Goal: Task Accomplishment & Management: Use online tool/utility

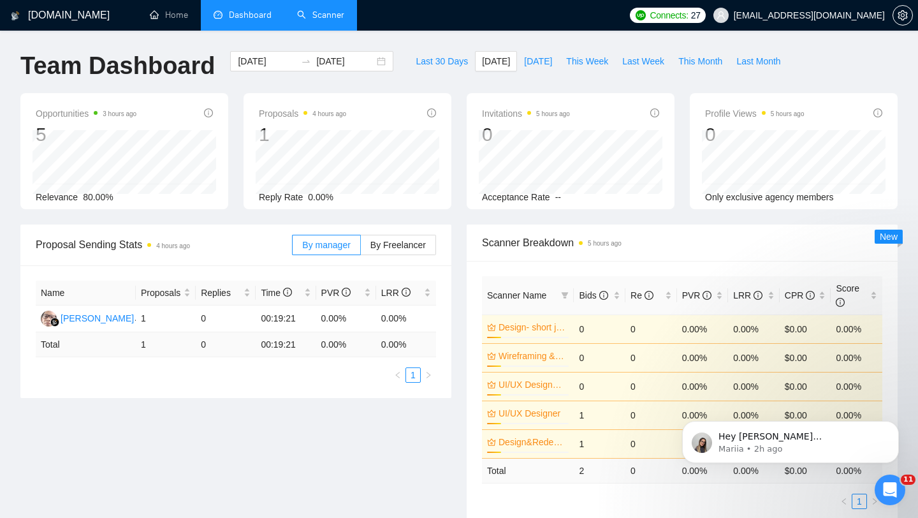
click at [311, 19] on link "Scanner" at bounding box center [320, 15] width 47 height 11
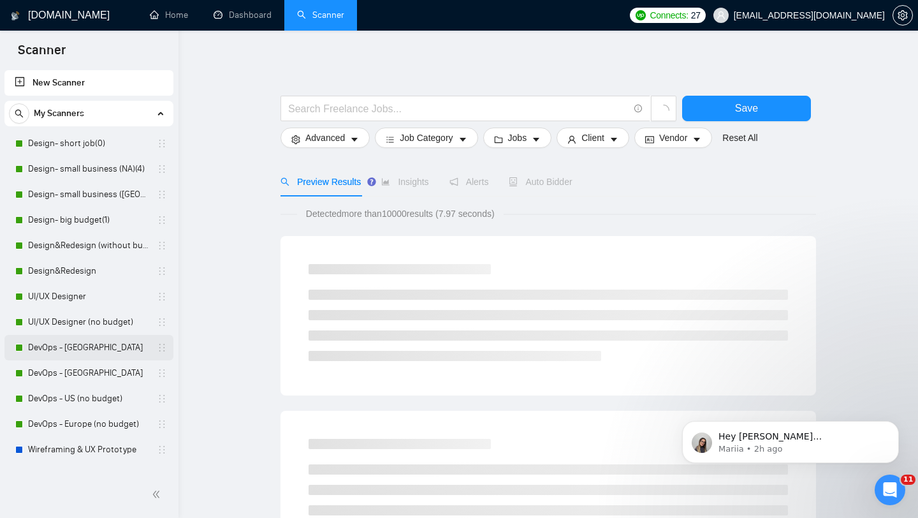
scroll to position [246, 0]
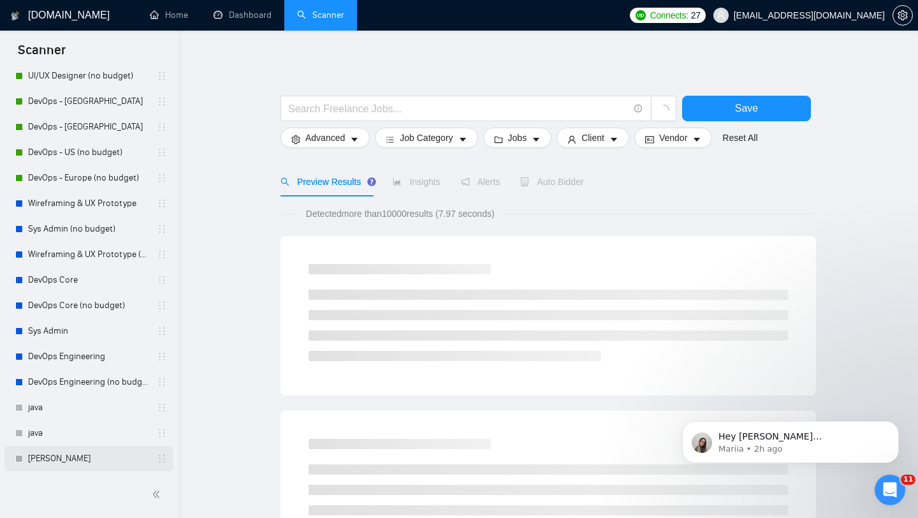
click at [53, 464] on link "[PERSON_NAME]" at bounding box center [88, 459] width 121 height 26
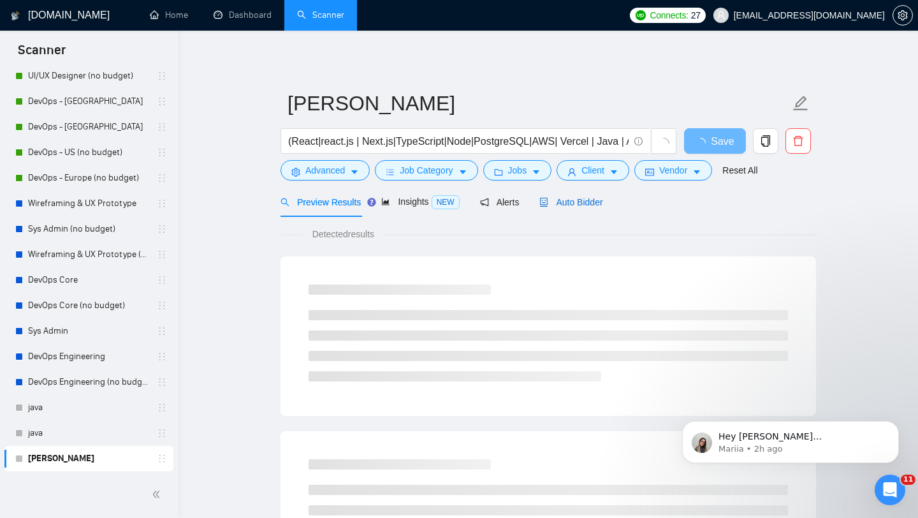
click at [567, 199] on span "Auto Bidder" at bounding box center [570, 202] width 63 height 10
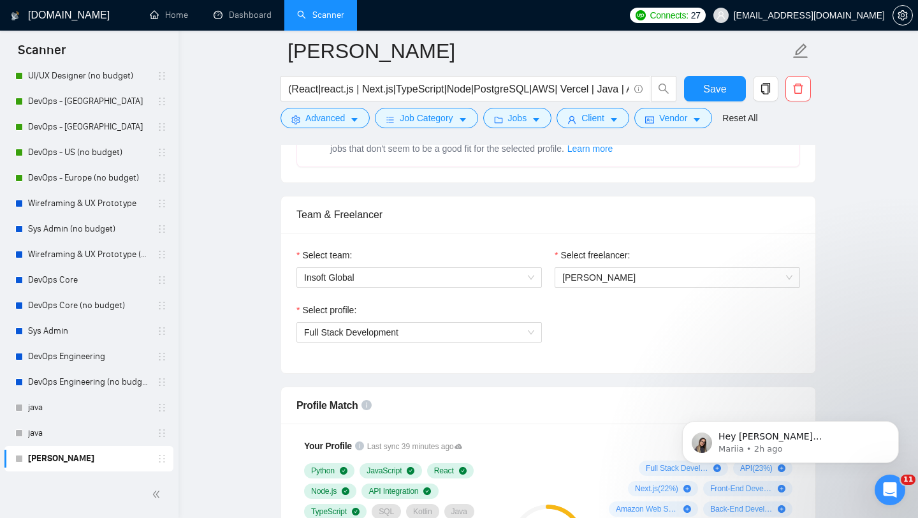
scroll to position [495, 0]
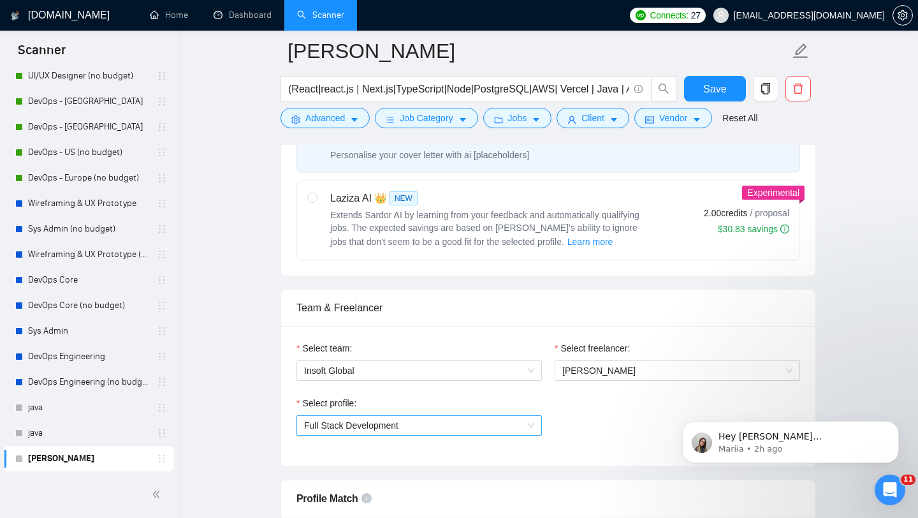
click at [481, 432] on span "Full Stack Development" at bounding box center [419, 425] width 230 height 19
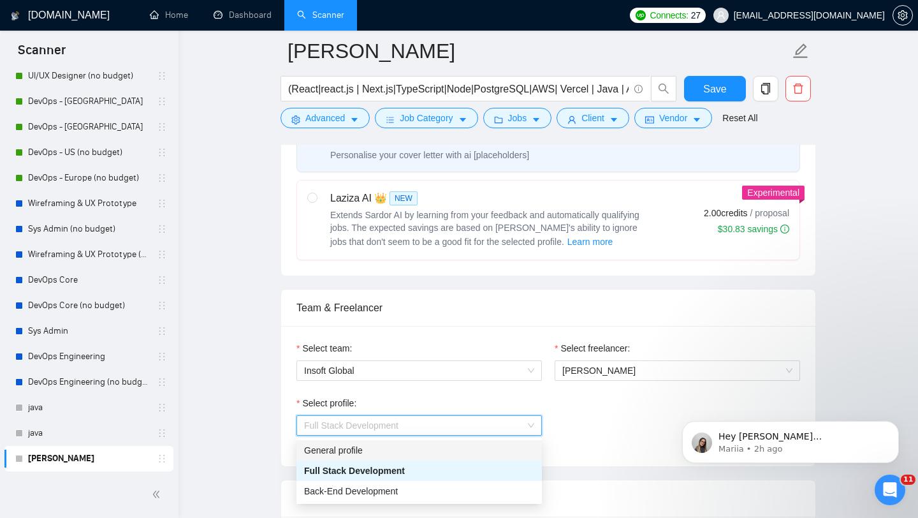
click at [444, 451] on div "General profile" at bounding box center [419, 450] width 230 height 14
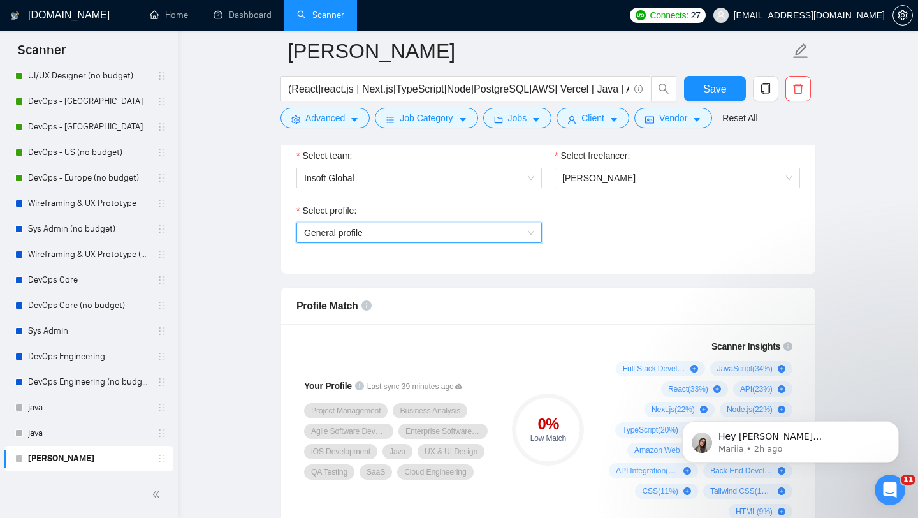
scroll to position [691, 0]
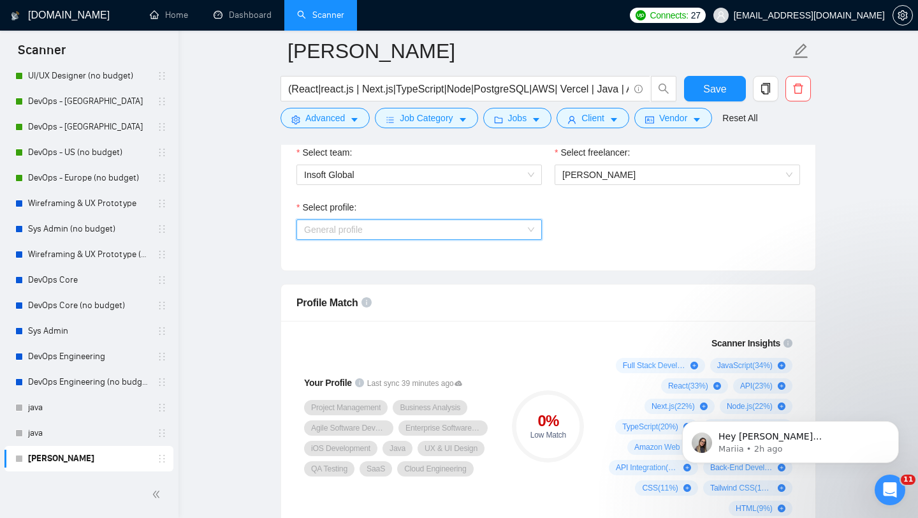
click at [469, 234] on span "General profile" at bounding box center [419, 229] width 230 height 19
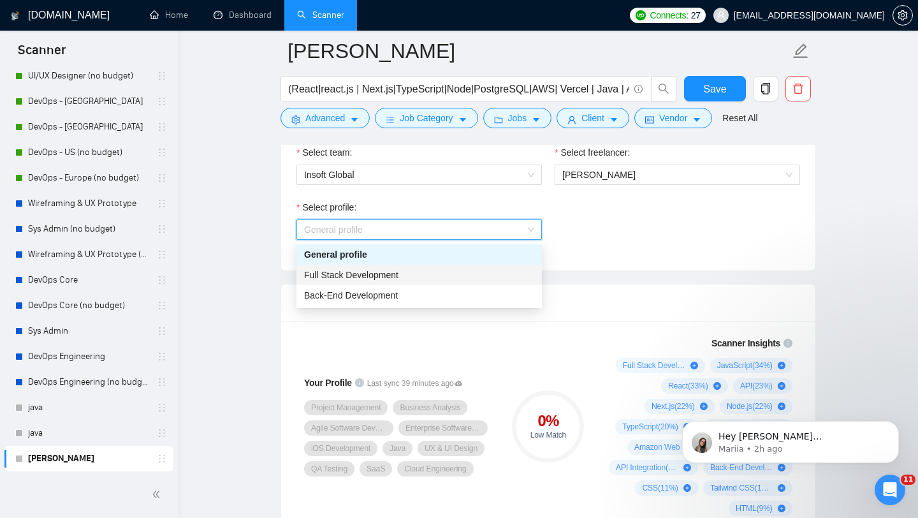
click at [430, 282] on div "Full Stack Development" at bounding box center [419, 275] width 245 height 20
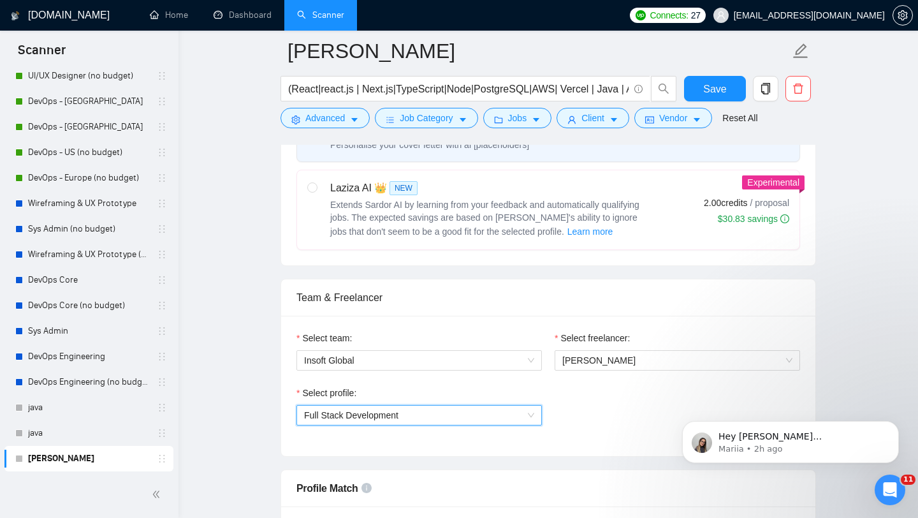
scroll to position [507, 0]
click at [471, 418] on span "Full Stack Development" at bounding box center [419, 413] width 230 height 19
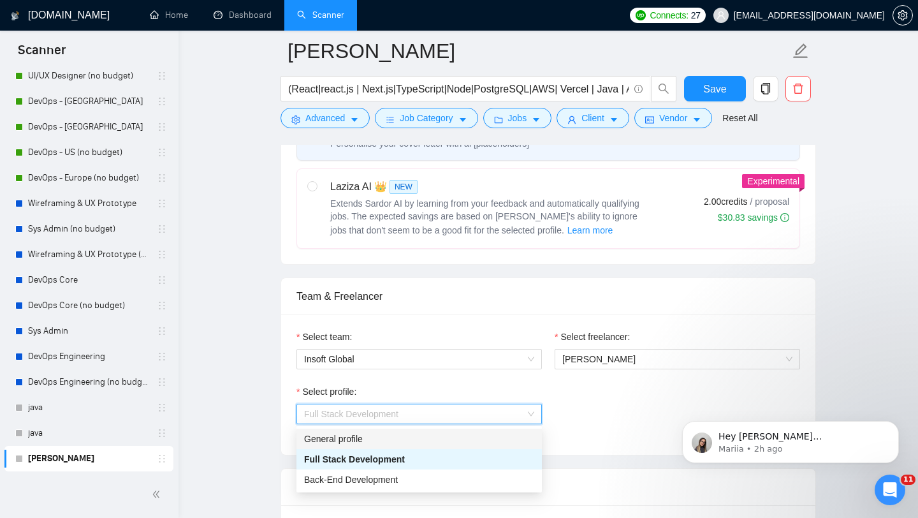
click at [451, 440] on div "General profile" at bounding box center [419, 439] width 230 height 14
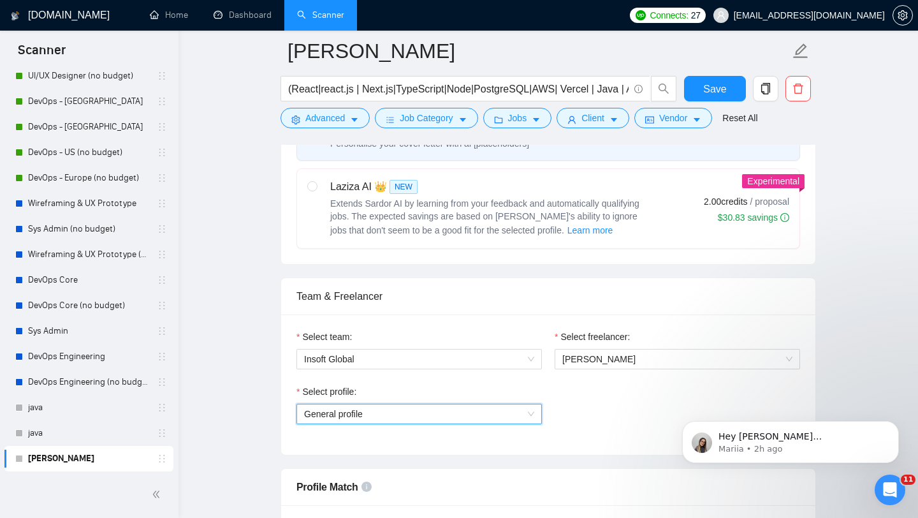
click at [458, 414] on span "General profile" at bounding box center [419, 413] width 230 height 19
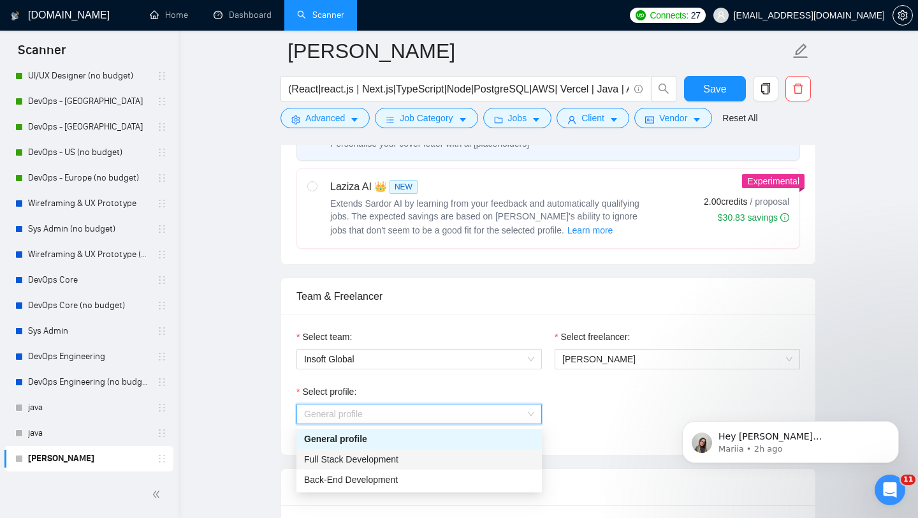
click at [450, 452] on div "Full Stack Development" at bounding box center [419, 459] width 230 height 14
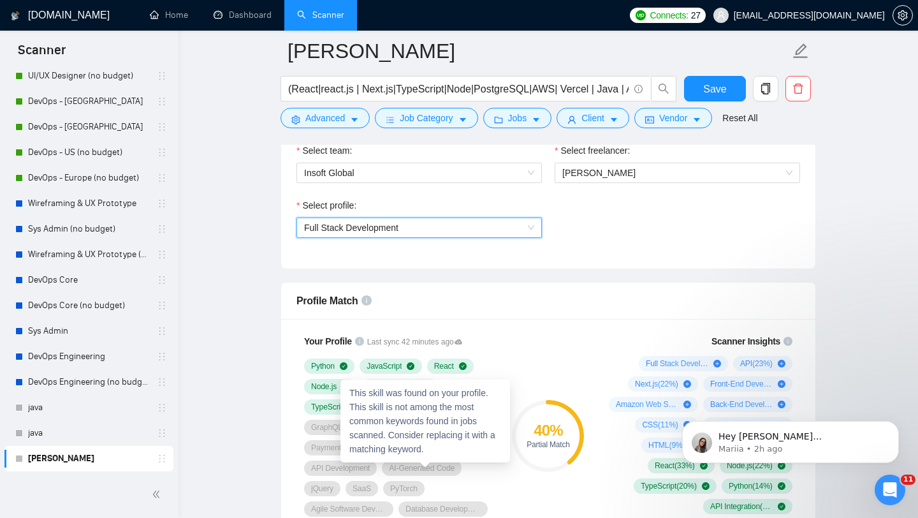
scroll to position [674, 0]
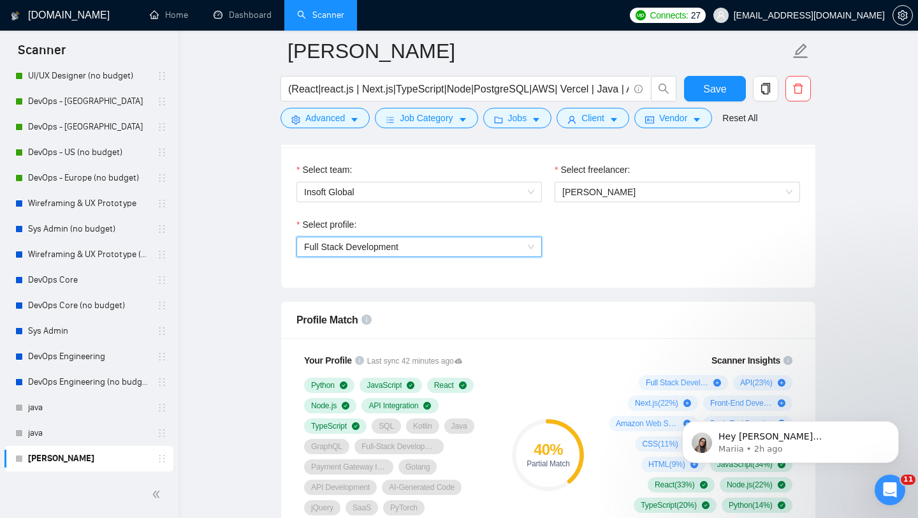
click at [416, 249] on span "Full Stack Development" at bounding box center [419, 246] width 230 height 19
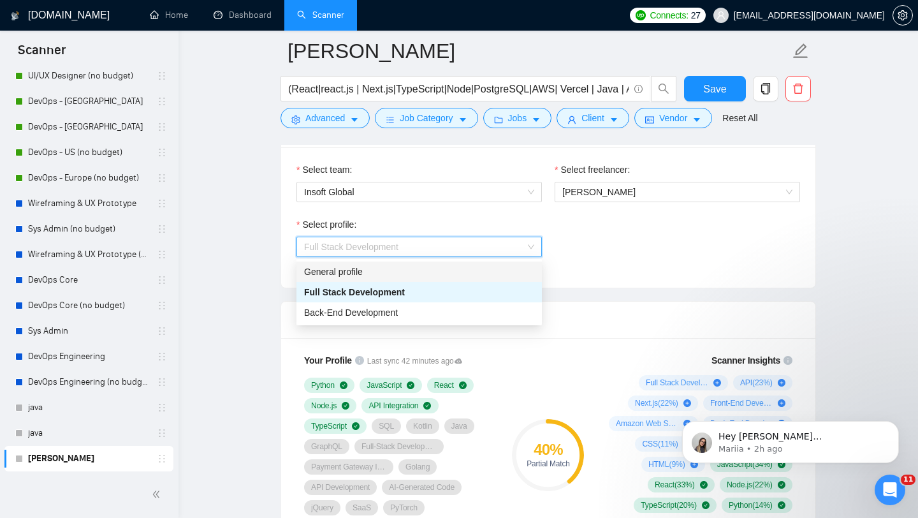
click at [388, 273] on div "General profile" at bounding box center [419, 272] width 230 height 14
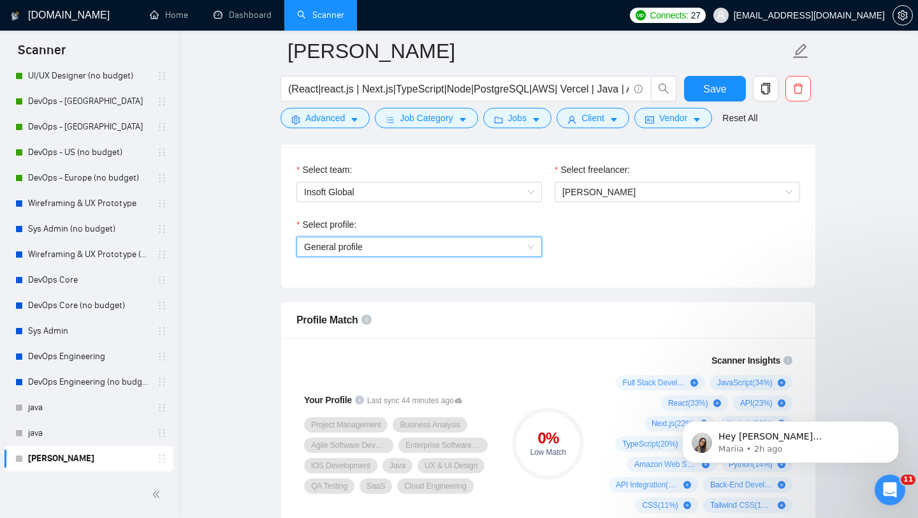
click at [400, 245] on span "General profile" at bounding box center [419, 246] width 230 height 19
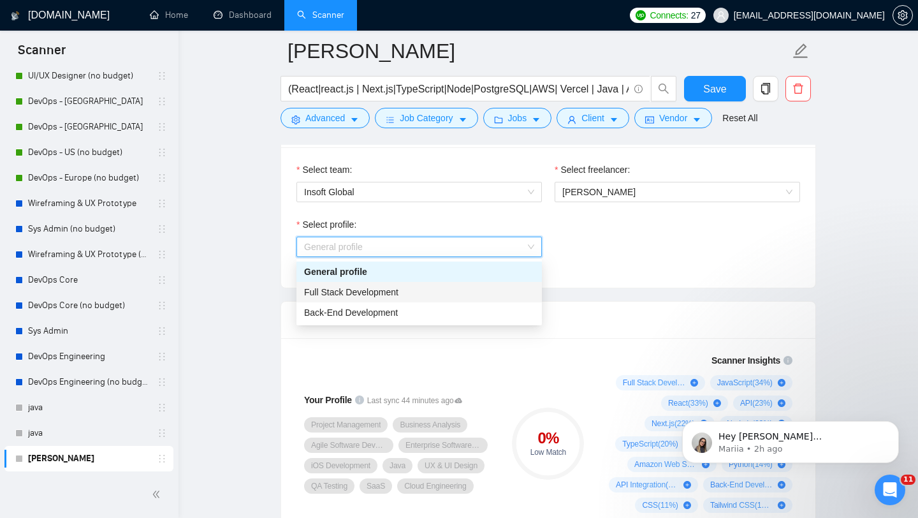
click at [397, 288] on span "Full Stack Development" at bounding box center [351, 292] width 94 height 10
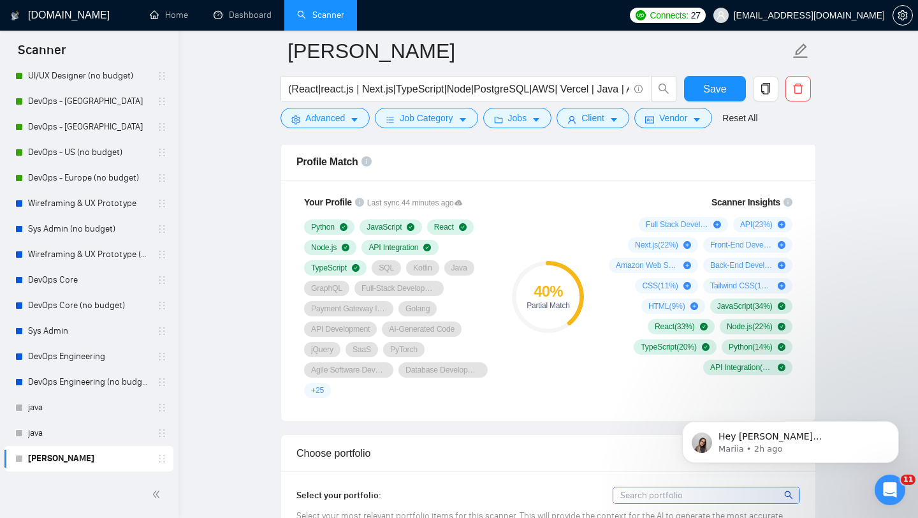
scroll to position [840, 0]
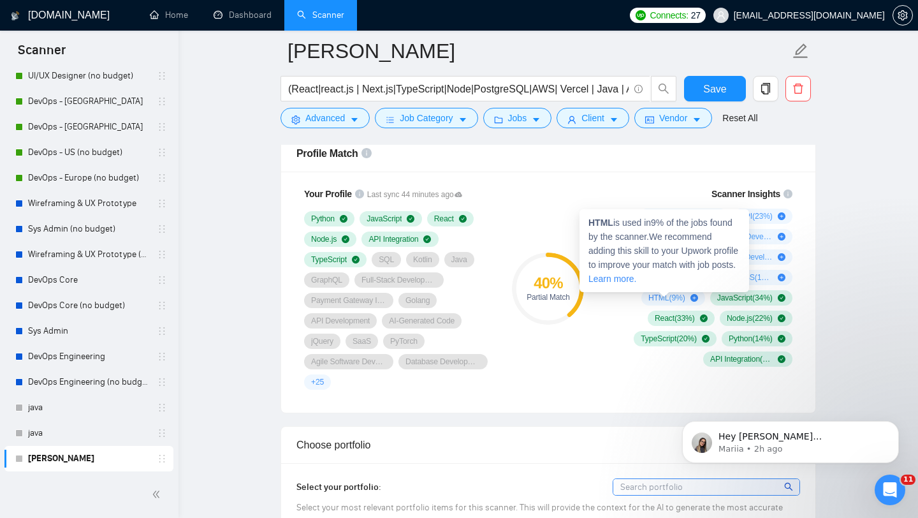
click at [662, 302] on span "HTML ( 9 %)" at bounding box center [666, 298] width 37 height 10
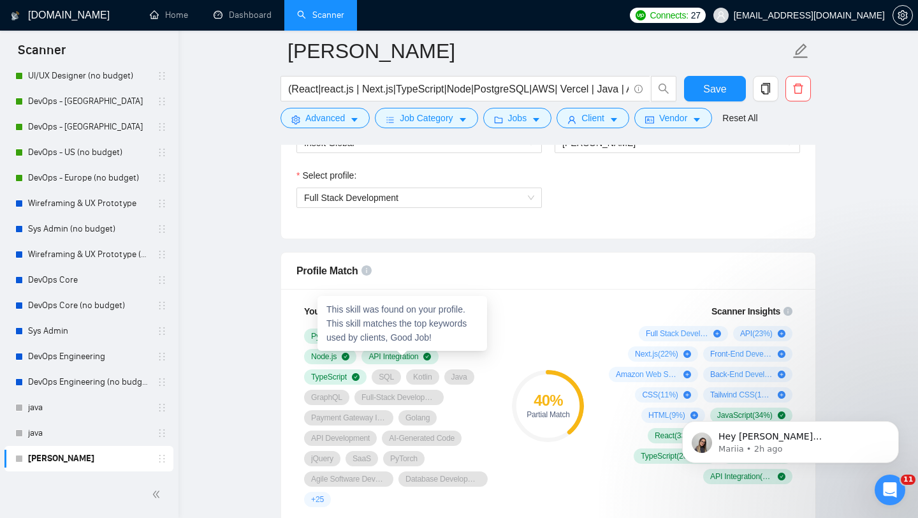
scroll to position [722, 0]
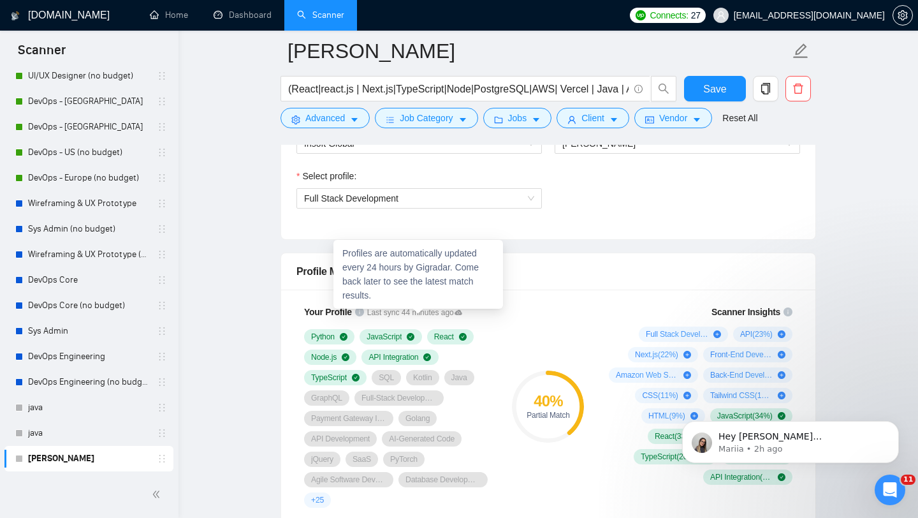
click at [462, 312] on icon at bounding box center [459, 313] width 8 height 8
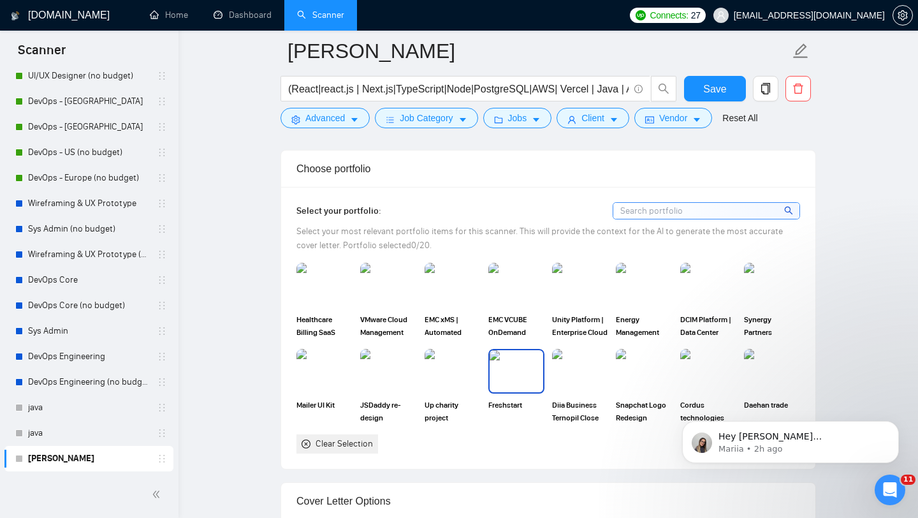
scroll to position [1136, 0]
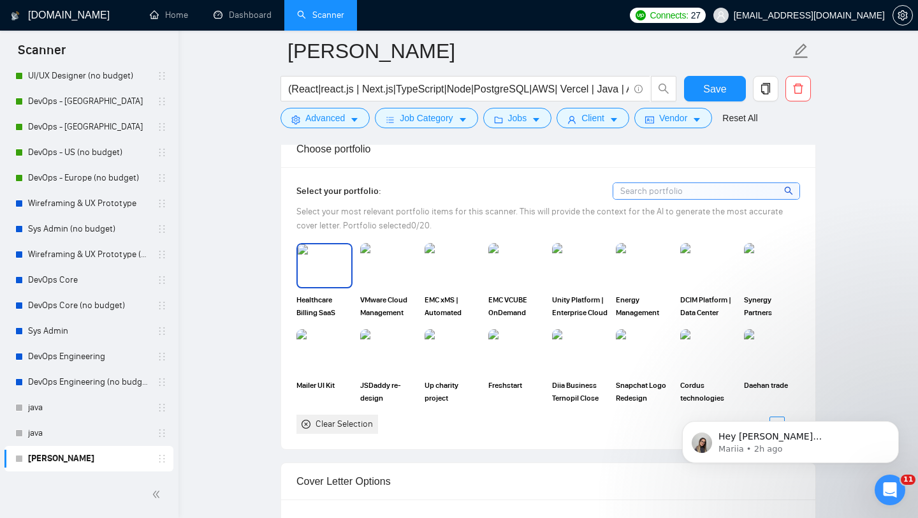
click at [325, 284] on img at bounding box center [325, 265] width 54 height 42
click at [386, 288] on div "VMware Cloud Management Platform | Unified SDDC Control Plane" at bounding box center [388, 280] width 56 height 75
click at [440, 284] on img at bounding box center [453, 265] width 56 height 45
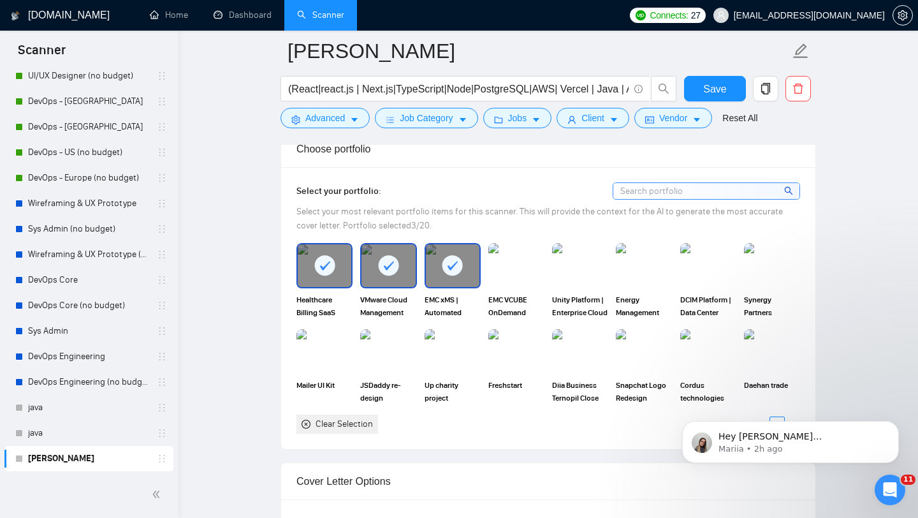
click at [497, 282] on img at bounding box center [516, 265] width 56 height 45
click at [566, 281] on img at bounding box center [580, 265] width 56 height 45
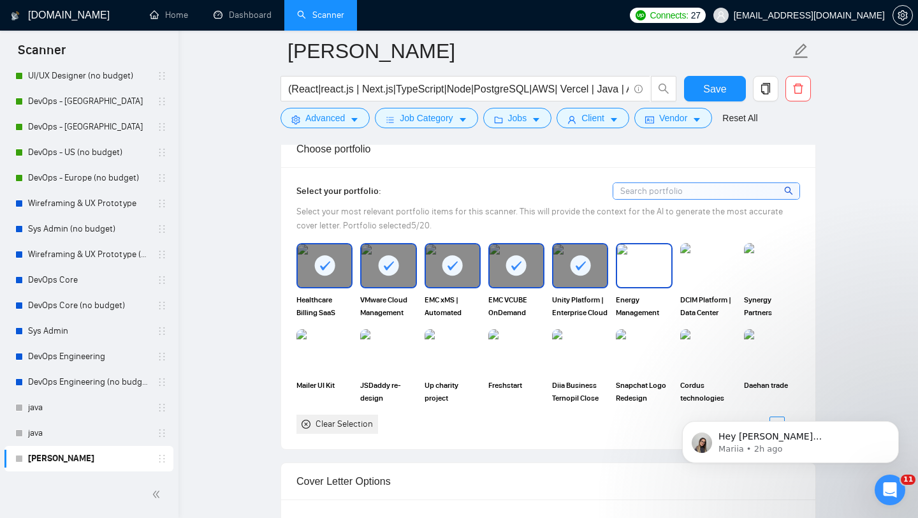
click at [630, 281] on img at bounding box center [644, 265] width 54 height 42
click at [686, 281] on img at bounding box center [709, 265] width 54 height 42
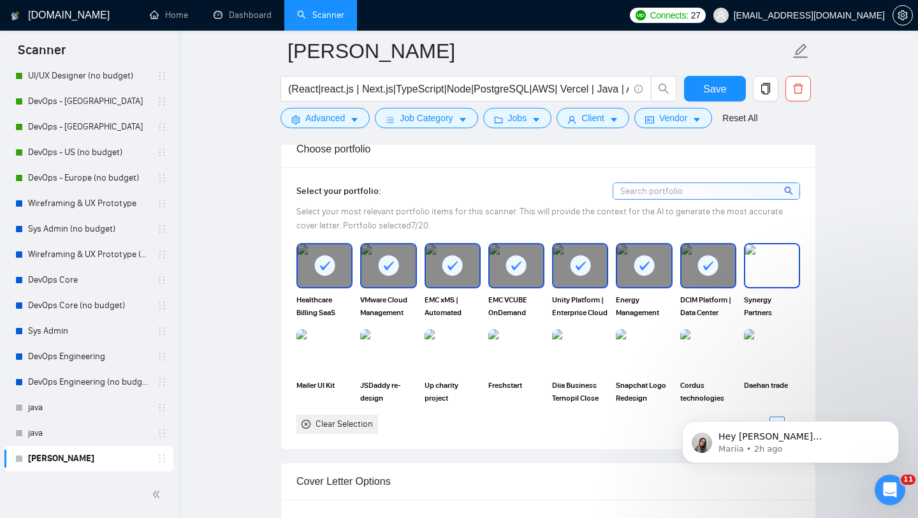
click at [762, 281] on img at bounding box center [772, 265] width 54 height 42
click at [318, 376] on div "Mailer UI Kit" at bounding box center [325, 366] width 56 height 75
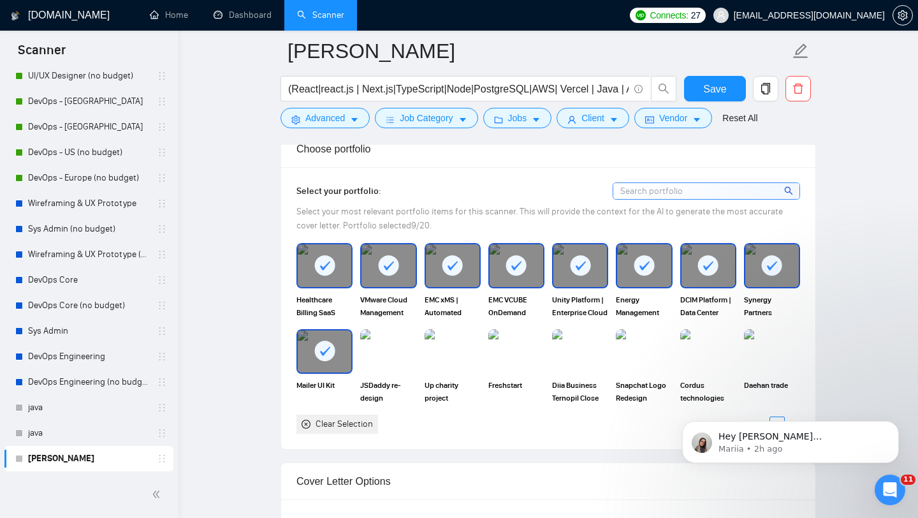
click at [386, 379] on span "JSDaddy re-design" at bounding box center [388, 392] width 56 height 26
click at [437, 374] on div "Up charity project" at bounding box center [453, 366] width 56 height 75
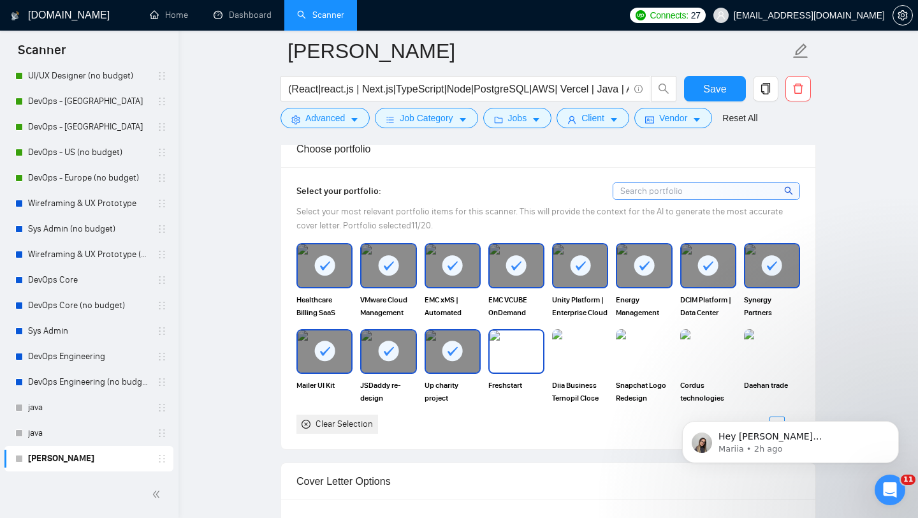
click at [509, 357] on img at bounding box center [517, 351] width 54 height 42
click at [563, 366] on img at bounding box center [580, 351] width 54 height 42
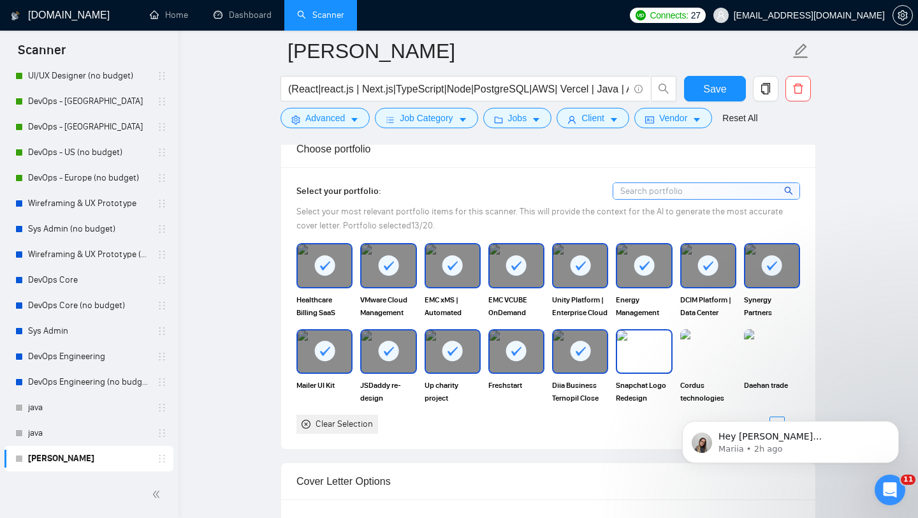
click at [631, 367] on img at bounding box center [644, 351] width 54 height 42
click at [691, 367] on img at bounding box center [709, 351] width 54 height 42
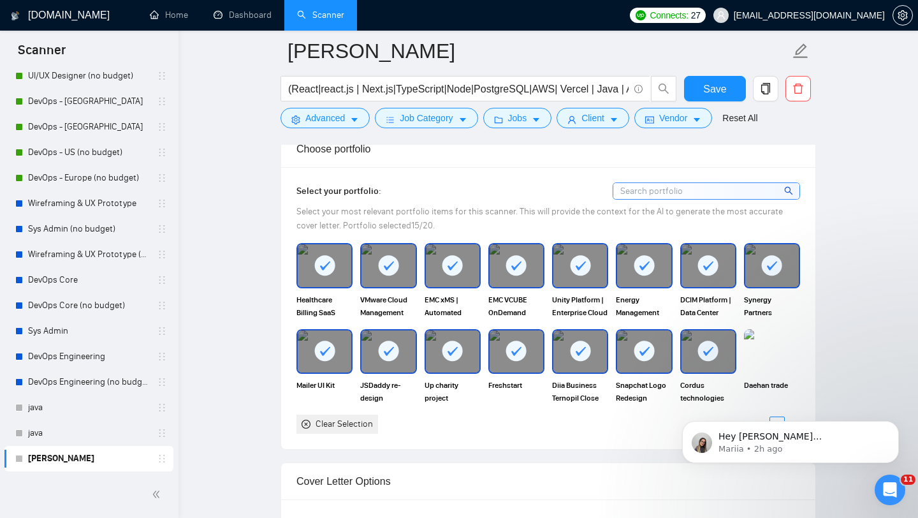
click at [759, 363] on img at bounding box center [772, 351] width 56 height 45
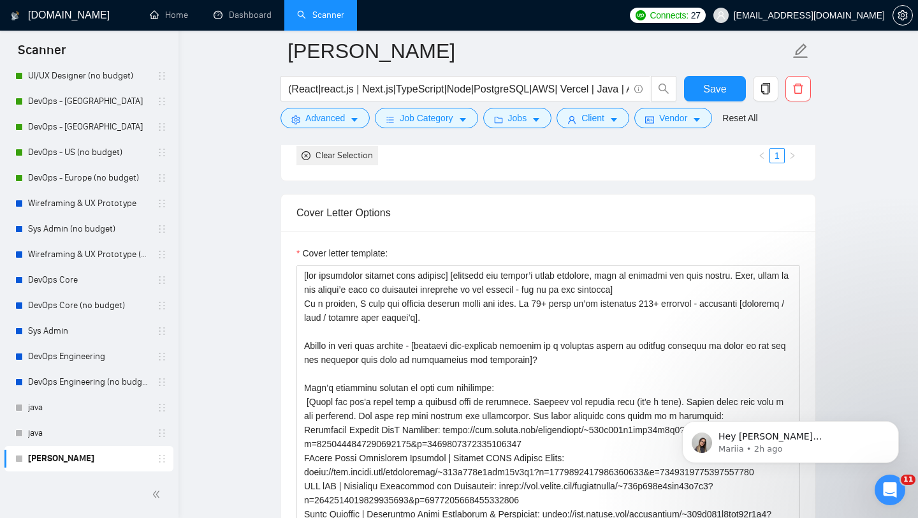
scroll to position [1451, 0]
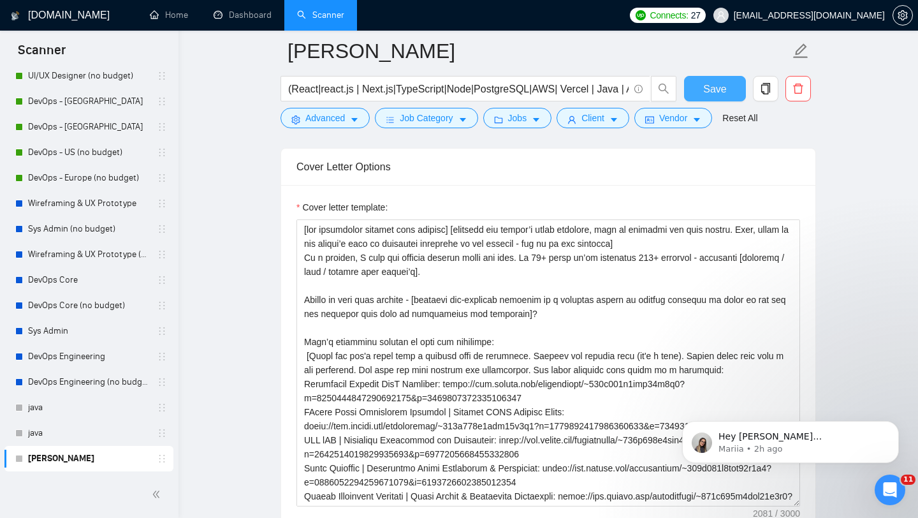
click at [722, 94] on span "Save" at bounding box center [714, 89] width 23 height 16
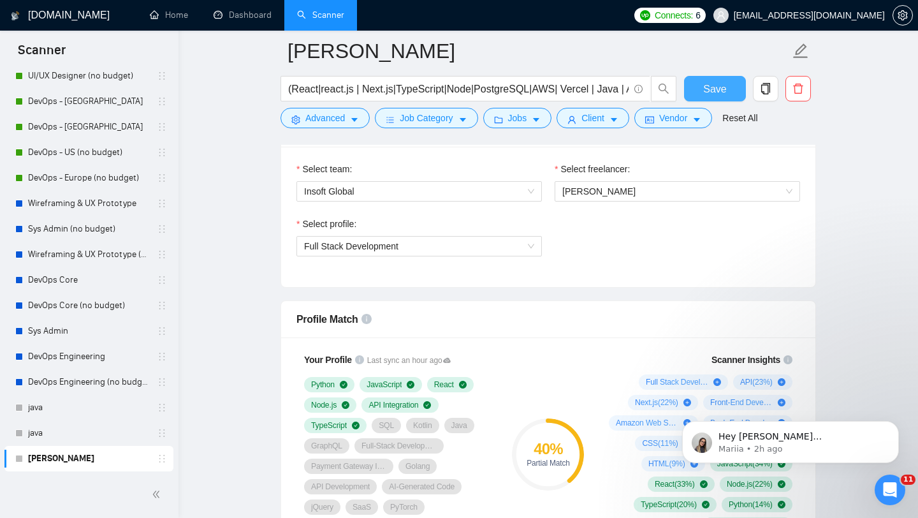
scroll to position [673, 0]
click at [448, 254] on span "Full Stack Development" at bounding box center [419, 247] width 230 height 19
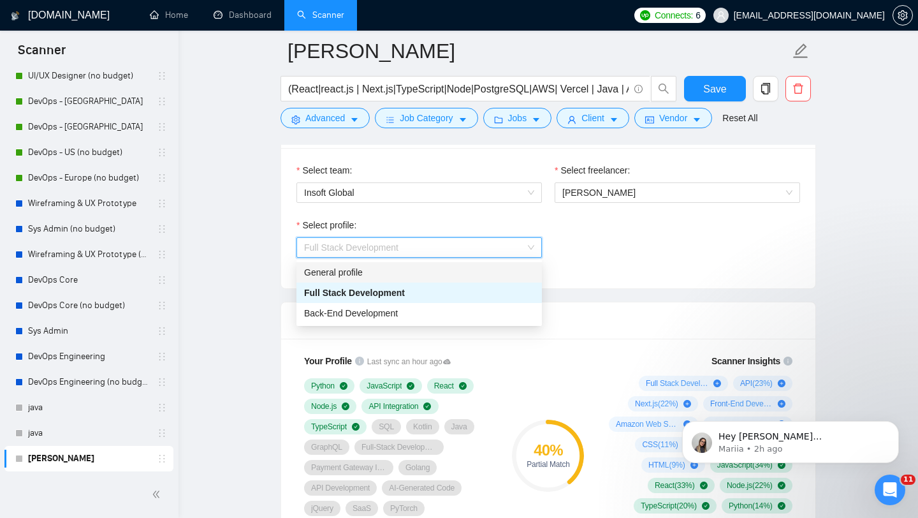
click at [440, 270] on div "General profile" at bounding box center [419, 272] width 230 height 14
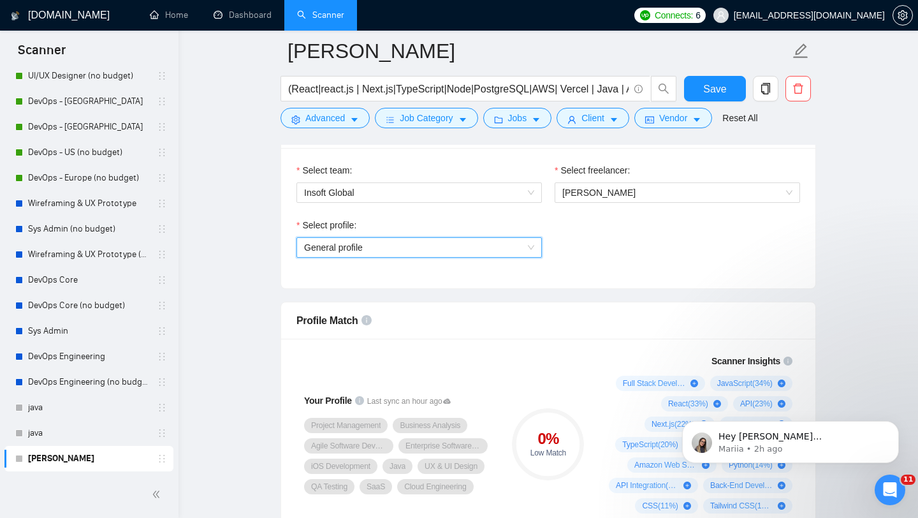
click at [442, 253] on span "General profile" at bounding box center [419, 247] width 230 height 19
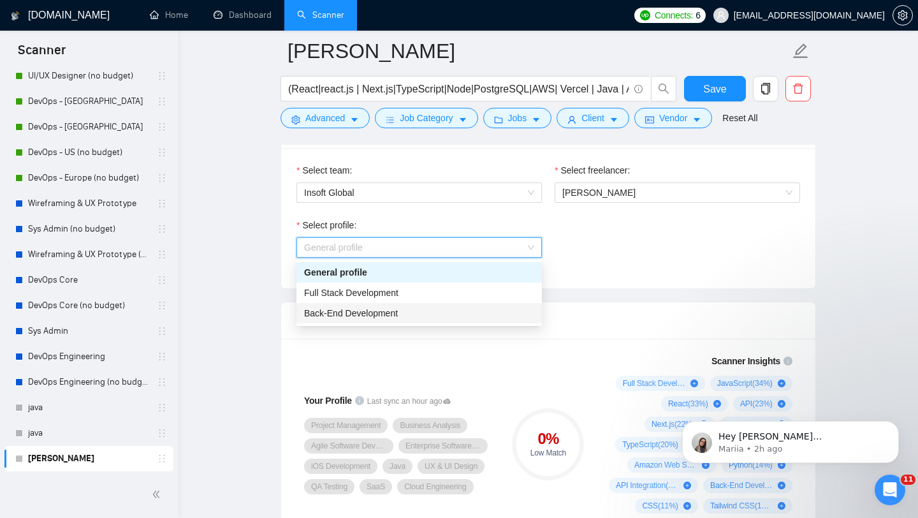
click at [433, 317] on div "Back-End Development" at bounding box center [419, 313] width 230 height 14
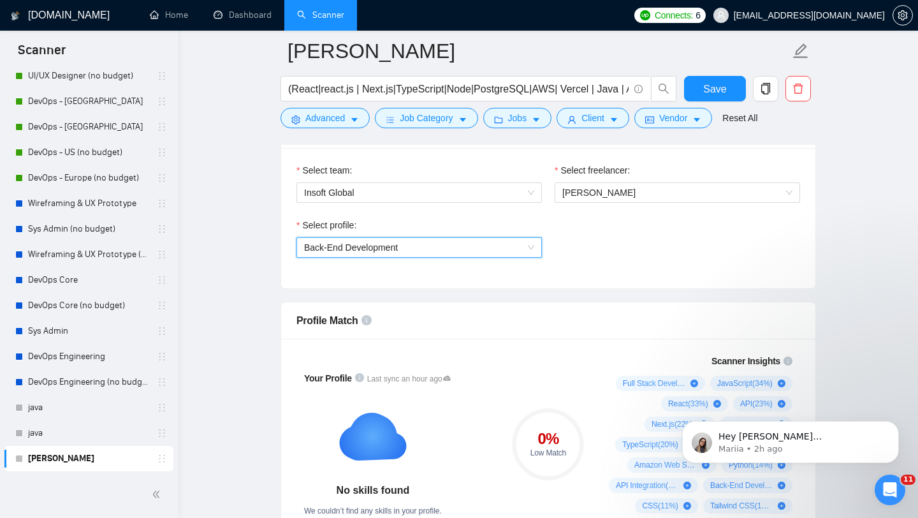
click at [443, 249] on span "Back-End Development" at bounding box center [419, 247] width 230 height 19
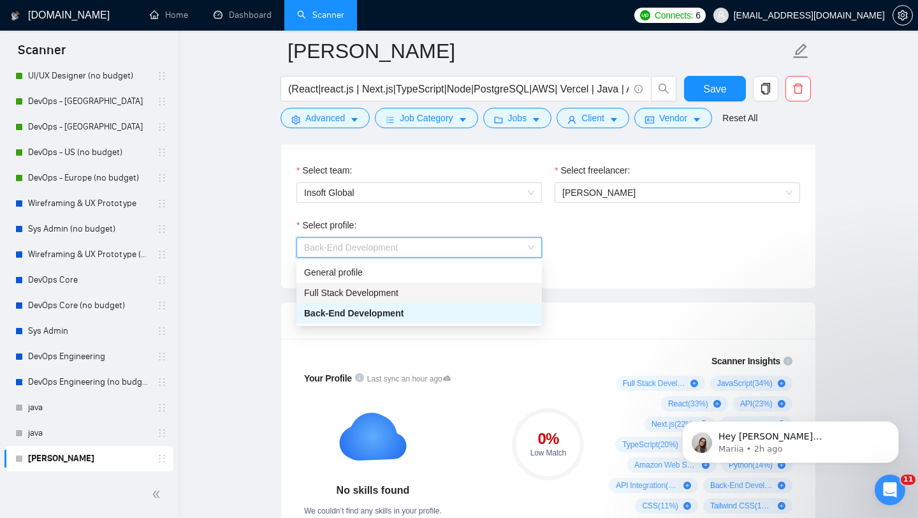
click at [434, 285] on div "Full Stack Development" at bounding box center [419, 292] width 245 height 20
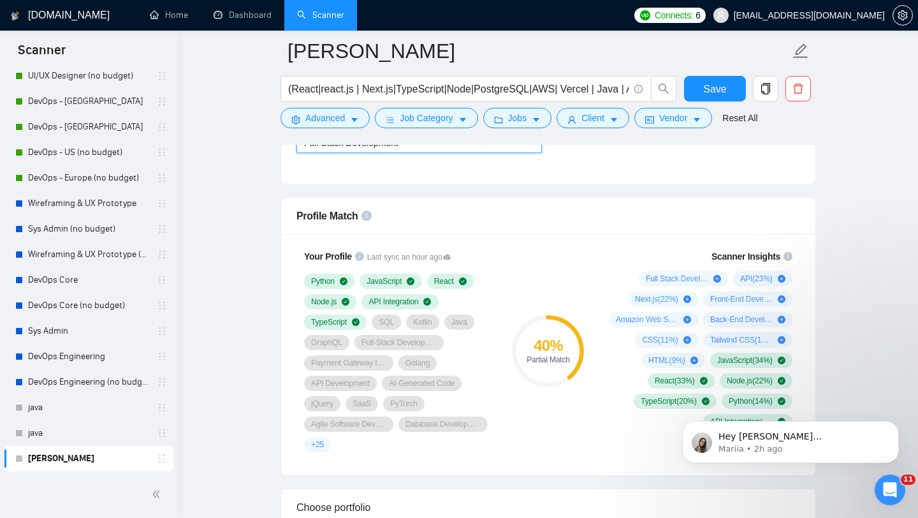
scroll to position [780, 0]
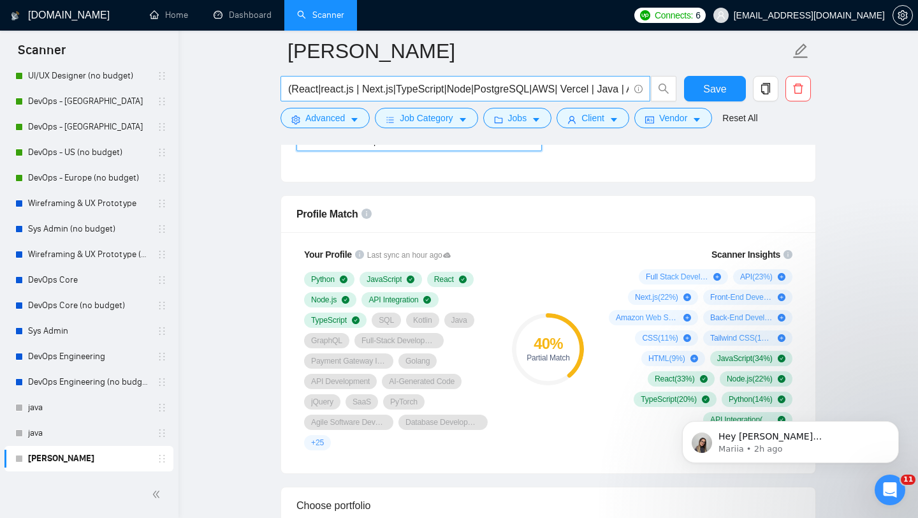
click at [400, 81] on input "(React|react.js | Next.js|TypeScript|Node|PostgreSQL|AWS| Vercel | Java | AI |M…" at bounding box center [458, 89] width 340 height 16
click at [401, 85] on input "(React|react.js | Next.js|TypeScript|Node|PostgreSQL|AWS| Vercel | Java | AI |M…" at bounding box center [458, 89] width 340 height 16
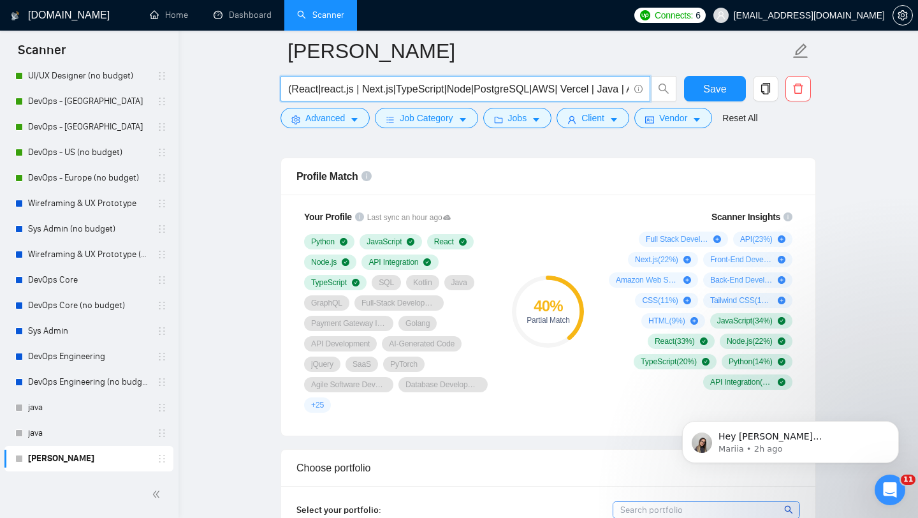
scroll to position [820, 0]
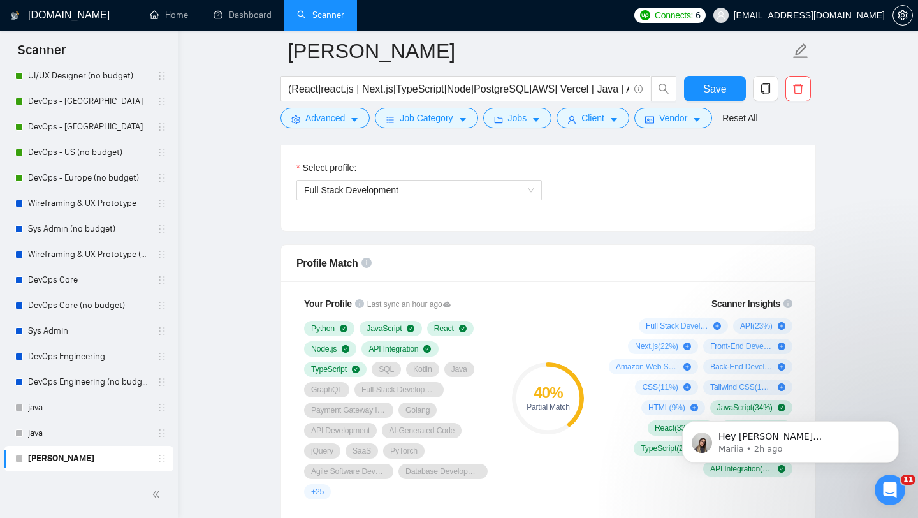
scroll to position [730, 0]
click at [516, 191] on span "Full Stack Development" at bounding box center [419, 190] width 230 height 19
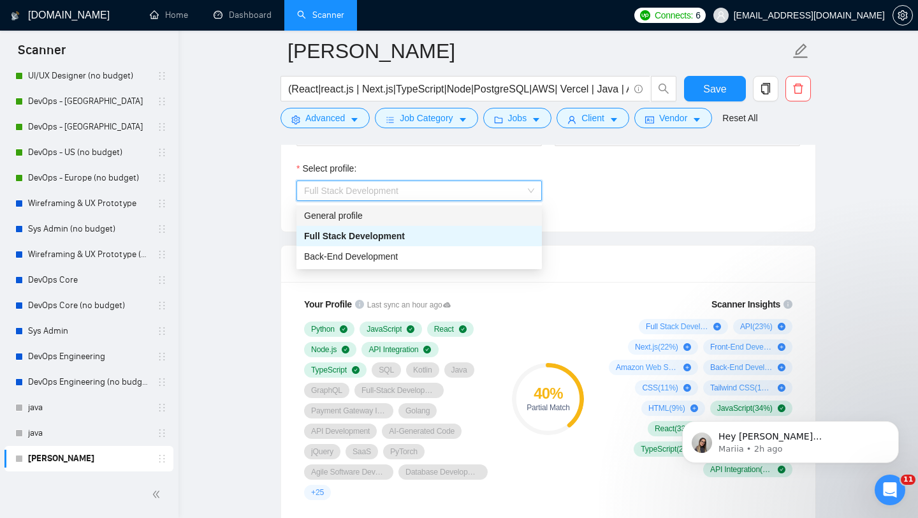
click at [448, 219] on div "General profile" at bounding box center [419, 216] width 230 height 14
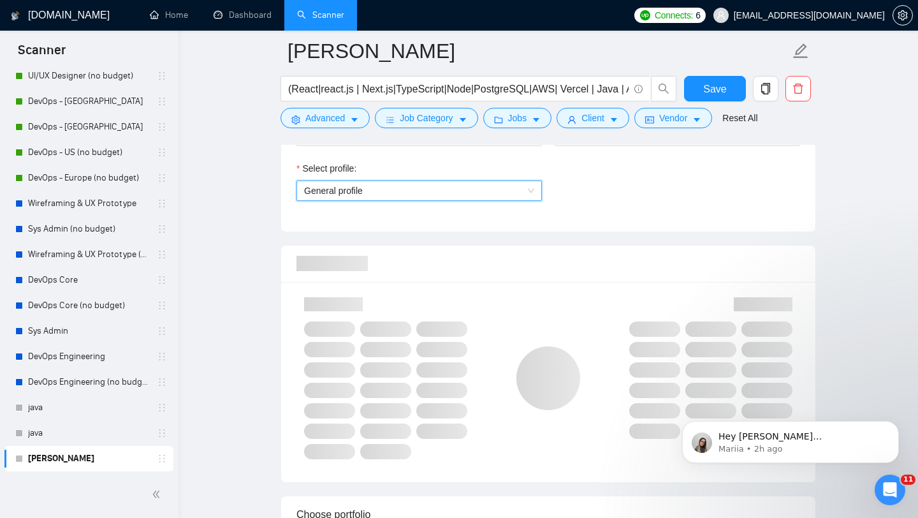
click at [467, 191] on span "General profile" at bounding box center [419, 190] width 230 height 19
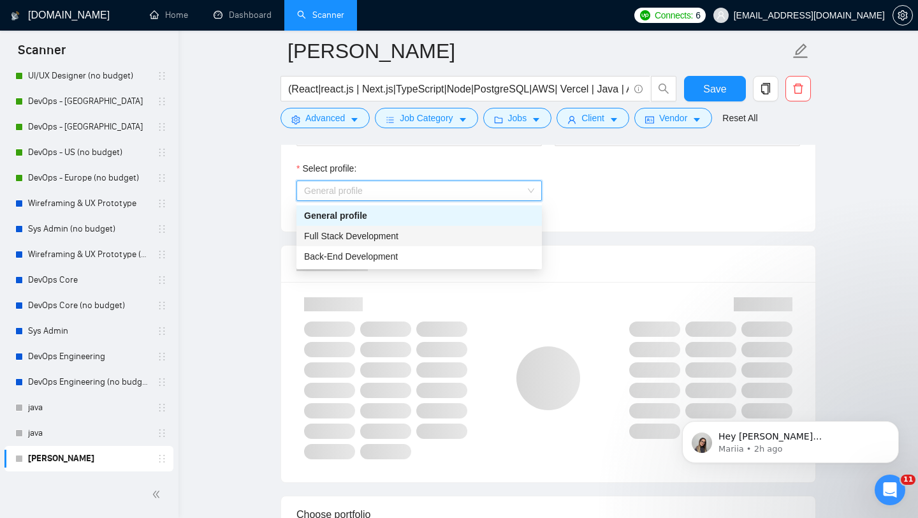
click at [453, 234] on div "Full Stack Development" at bounding box center [419, 236] width 230 height 14
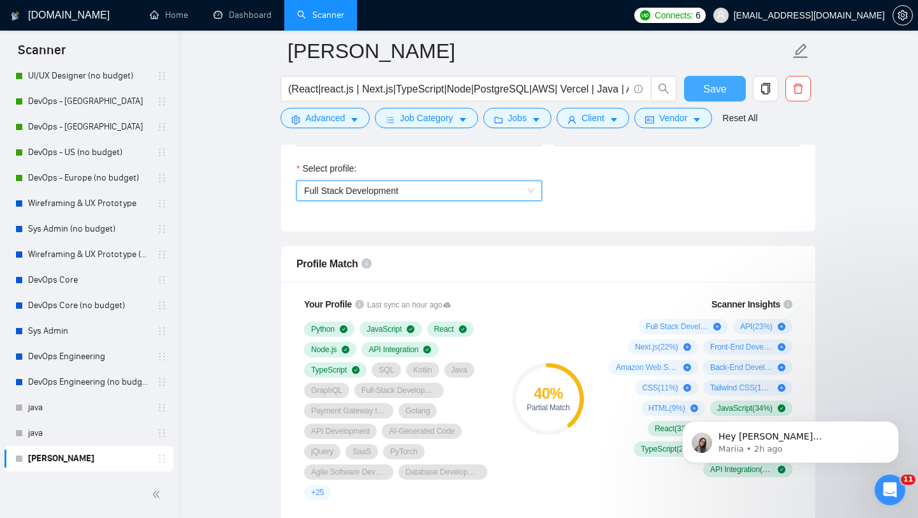
click at [732, 82] on button "Save" at bounding box center [715, 89] width 62 height 26
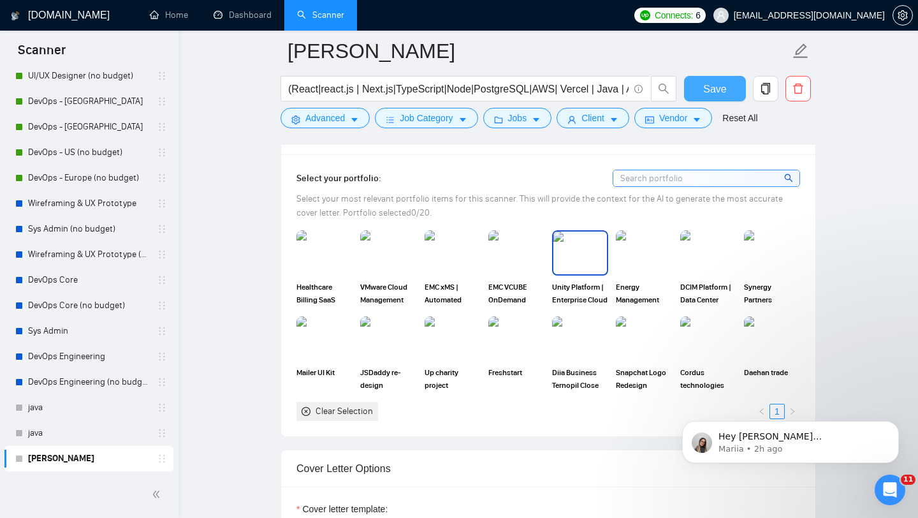
scroll to position [1147, 0]
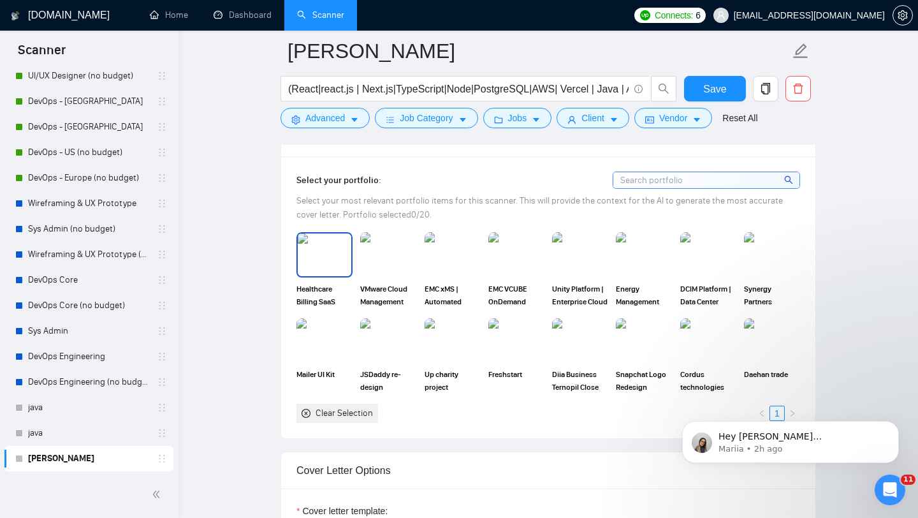
click at [333, 270] on img at bounding box center [325, 254] width 54 height 42
click at [395, 274] on img at bounding box center [389, 254] width 54 height 42
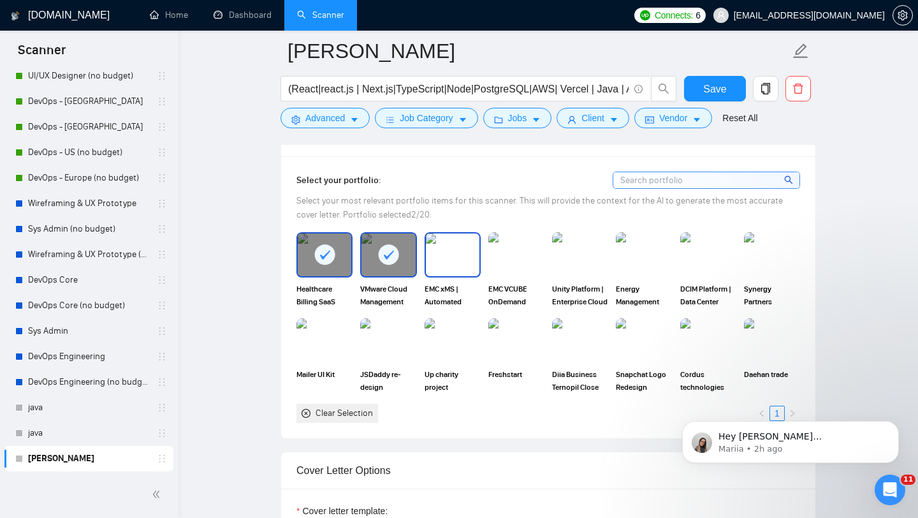
click at [449, 274] on img at bounding box center [453, 254] width 54 height 42
click at [513, 273] on img at bounding box center [517, 254] width 54 height 42
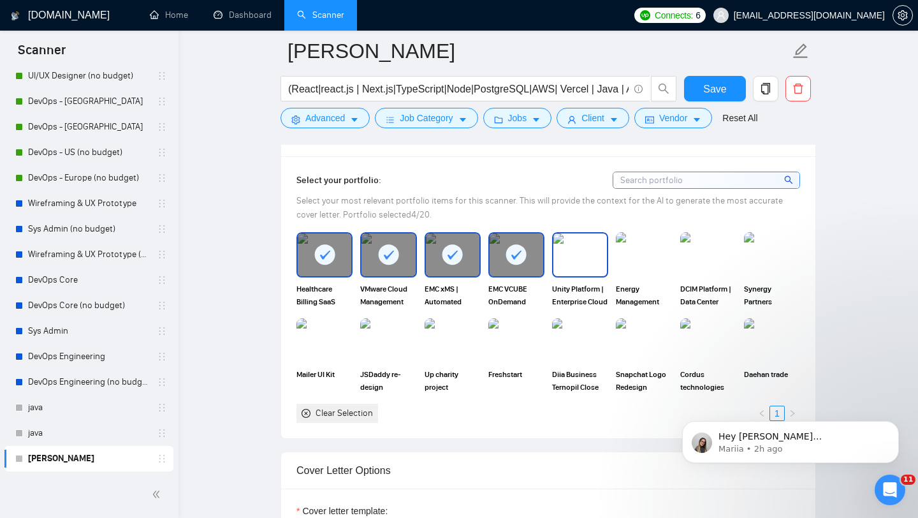
click at [573, 274] on img at bounding box center [580, 254] width 54 height 42
click at [626, 276] on div at bounding box center [644, 254] width 56 height 45
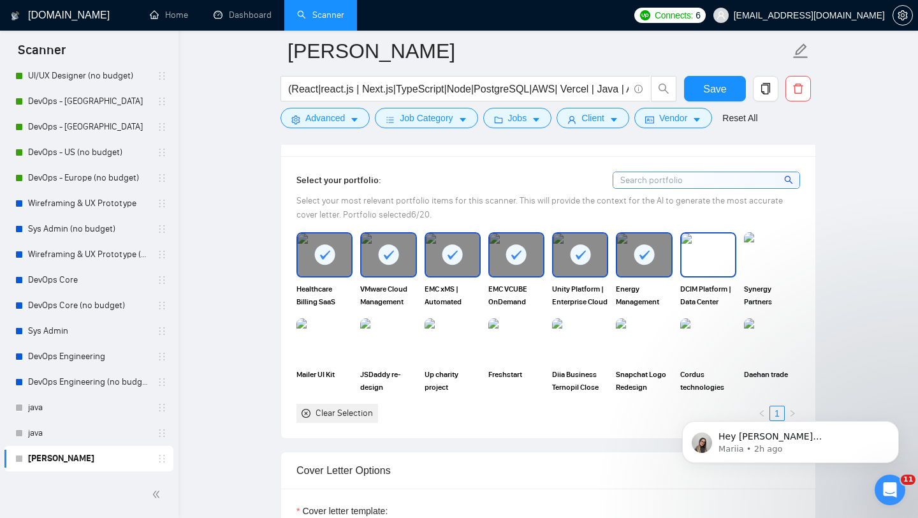
click at [701, 272] on img at bounding box center [709, 254] width 54 height 42
click at [763, 267] on img at bounding box center [772, 254] width 54 height 42
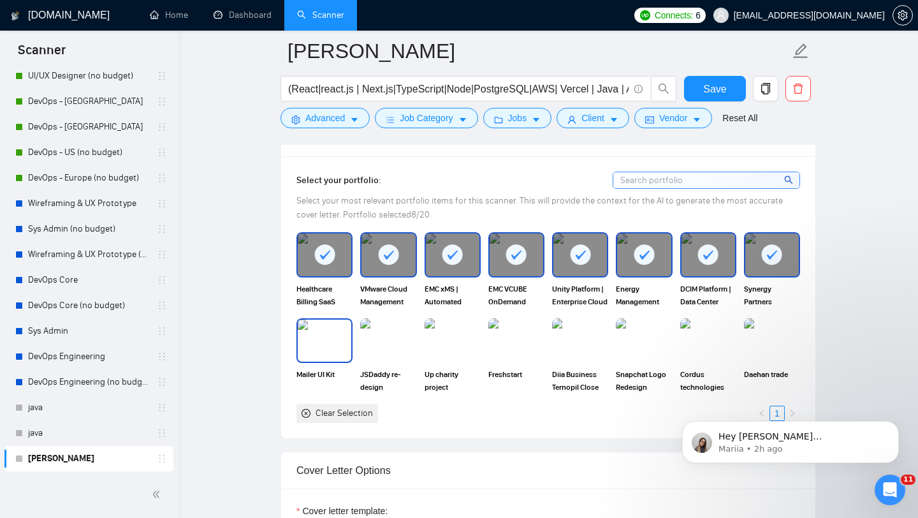
click at [337, 354] on img at bounding box center [325, 340] width 54 height 42
click at [384, 353] on img at bounding box center [389, 340] width 54 height 42
click at [432, 362] on div at bounding box center [453, 340] width 56 height 45
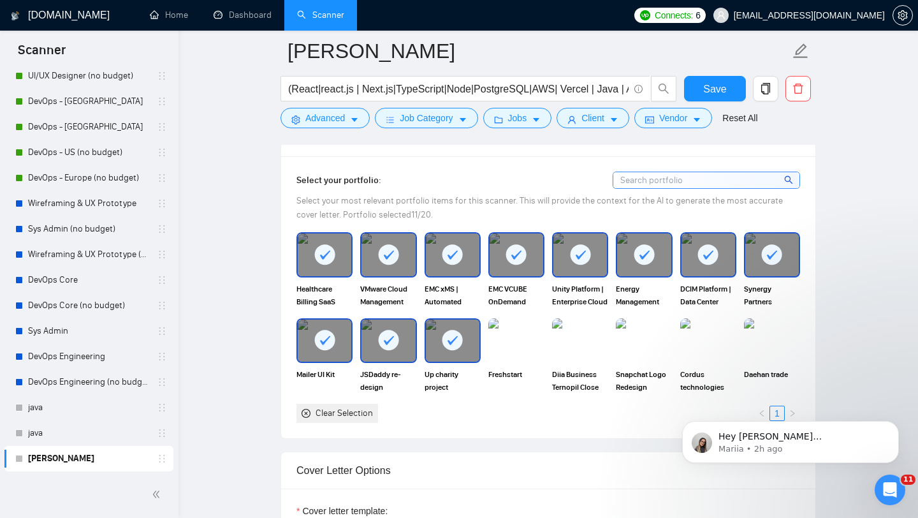
click at [511, 355] on img at bounding box center [516, 340] width 56 height 45
click at [578, 355] on img at bounding box center [580, 340] width 54 height 42
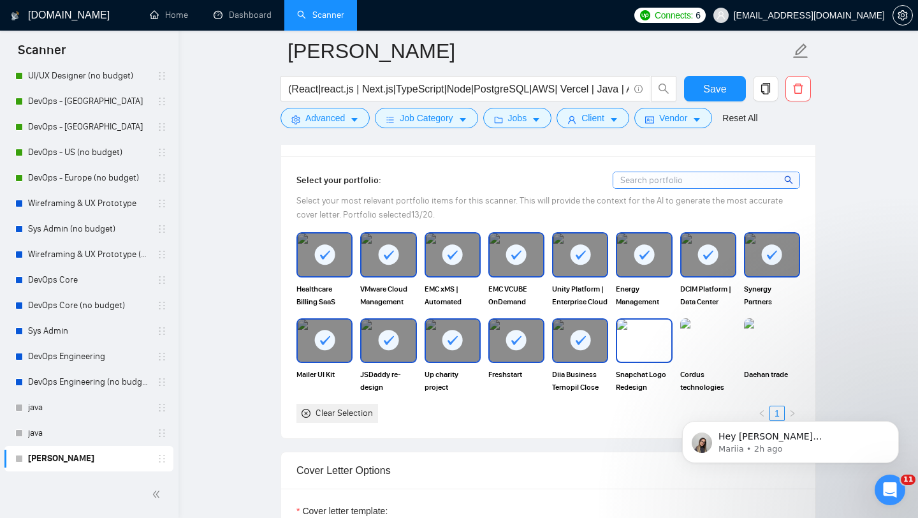
click at [631, 355] on img at bounding box center [644, 340] width 54 height 42
click at [692, 352] on img at bounding box center [709, 340] width 54 height 42
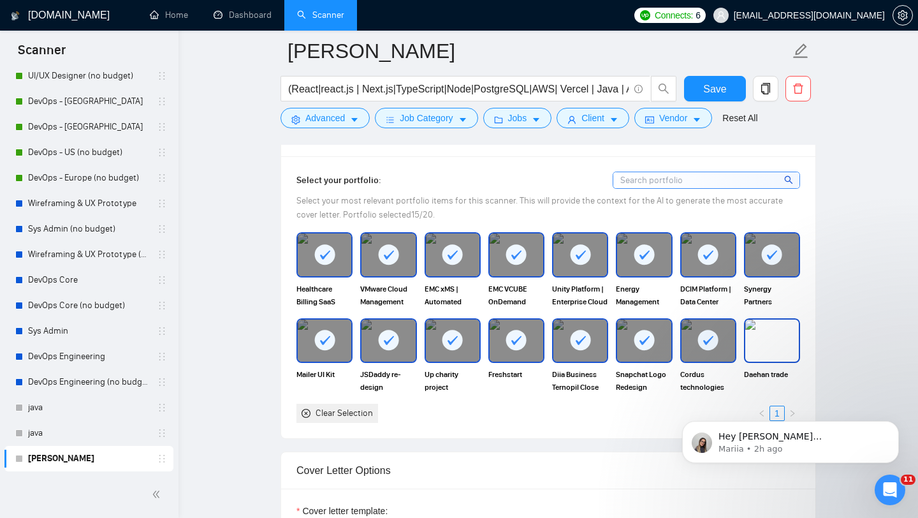
click at [766, 346] on img at bounding box center [772, 340] width 54 height 42
click at [728, 86] on button "Save" at bounding box center [715, 89] width 62 height 26
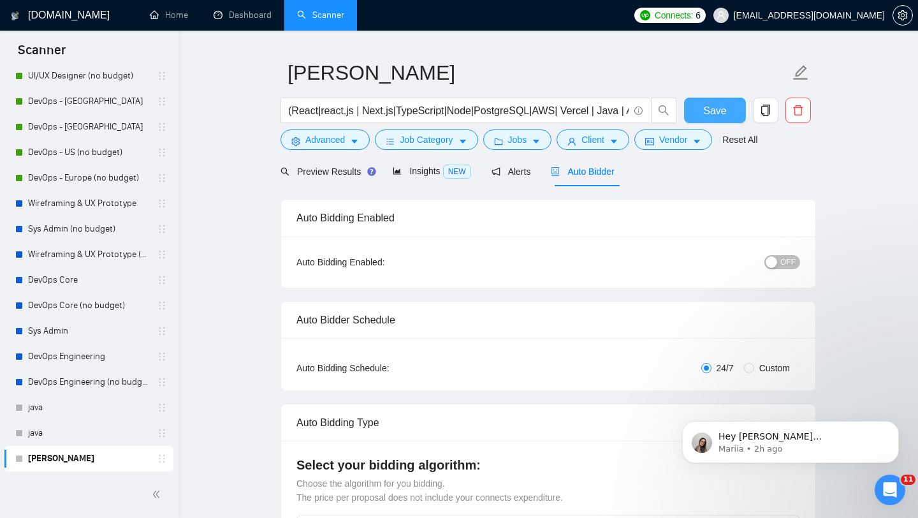
scroll to position [33, 0]
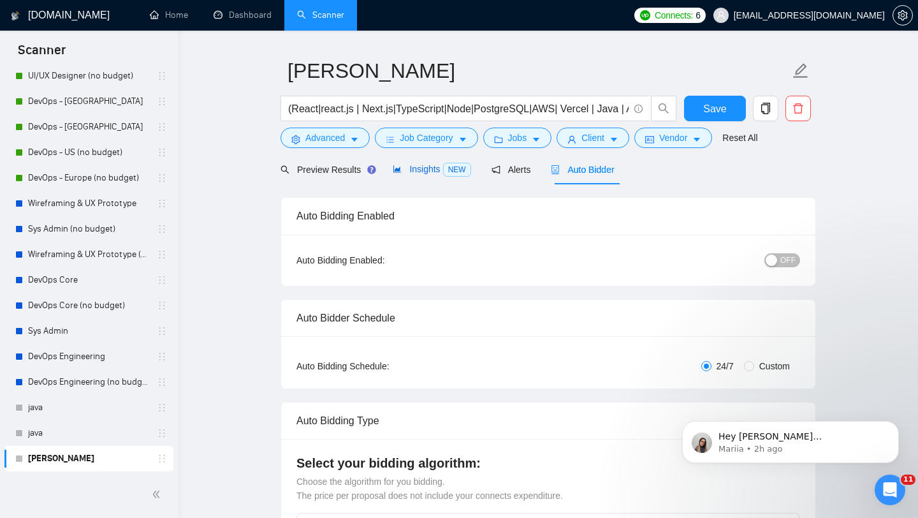
click at [432, 173] on span "Insights NEW" at bounding box center [432, 169] width 78 height 10
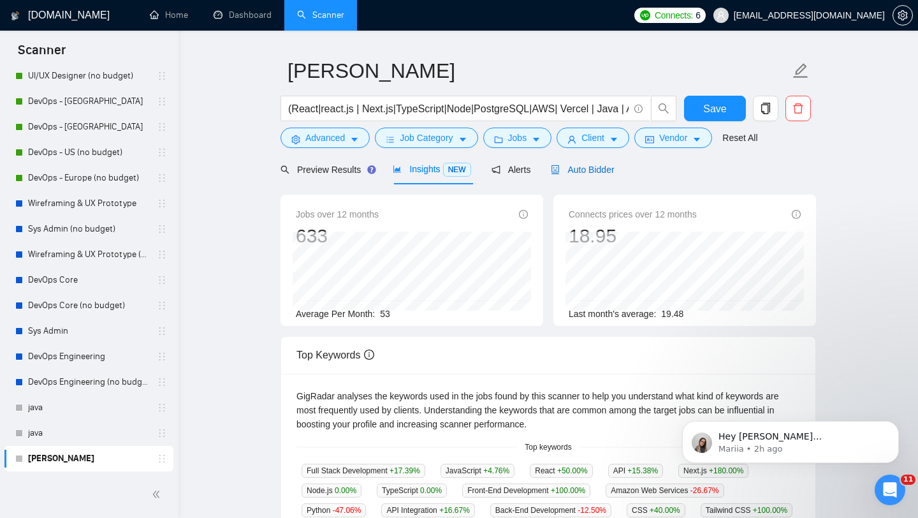
click at [592, 176] on div "Auto Bidder" at bounding box center [582, 170] width 63 height 14
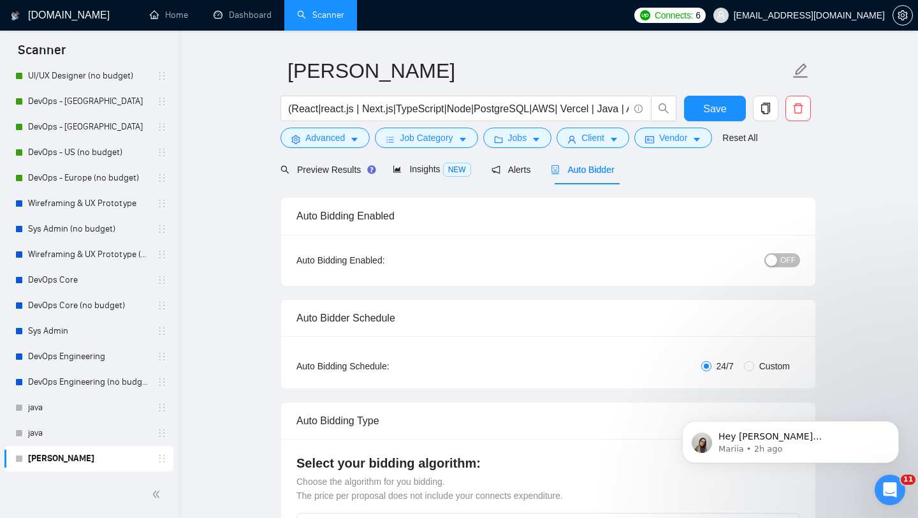
click at [768, 263] on div "button" at bounding box center [771, 259] width 11 height 11
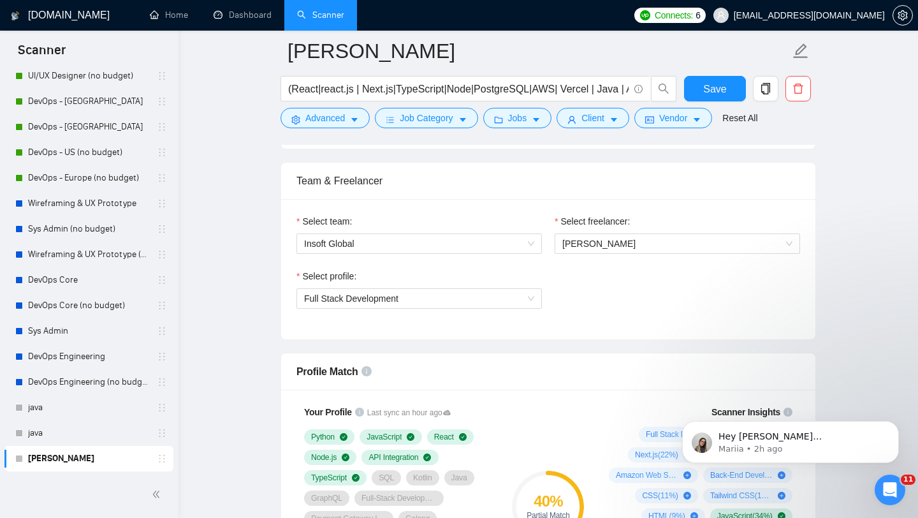
scroll to position [619, 0]
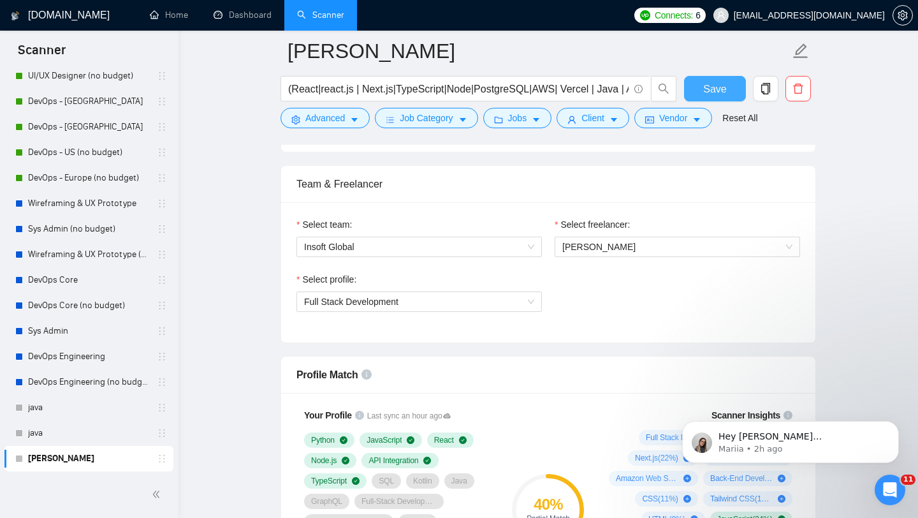
click at [722, 94] on span "Save" at bounding box center [714, 89] width 23 height 16
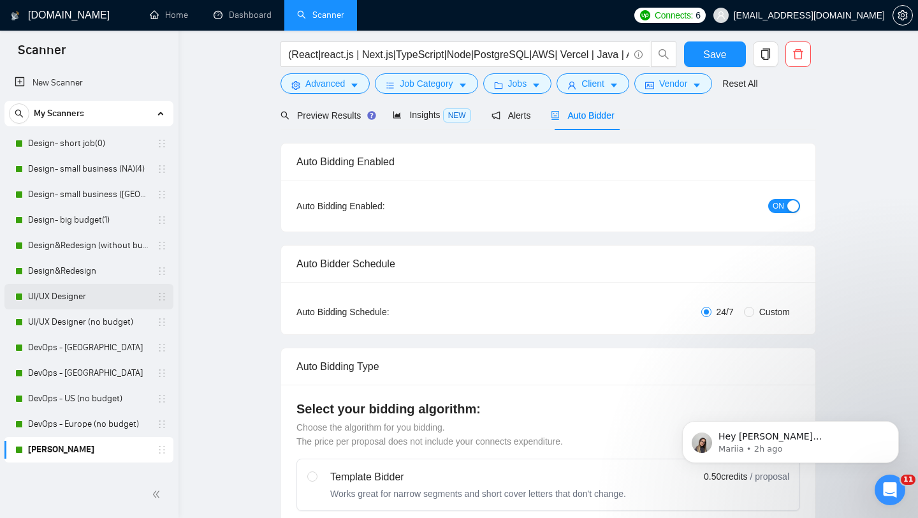
scroll to position [0, 0]
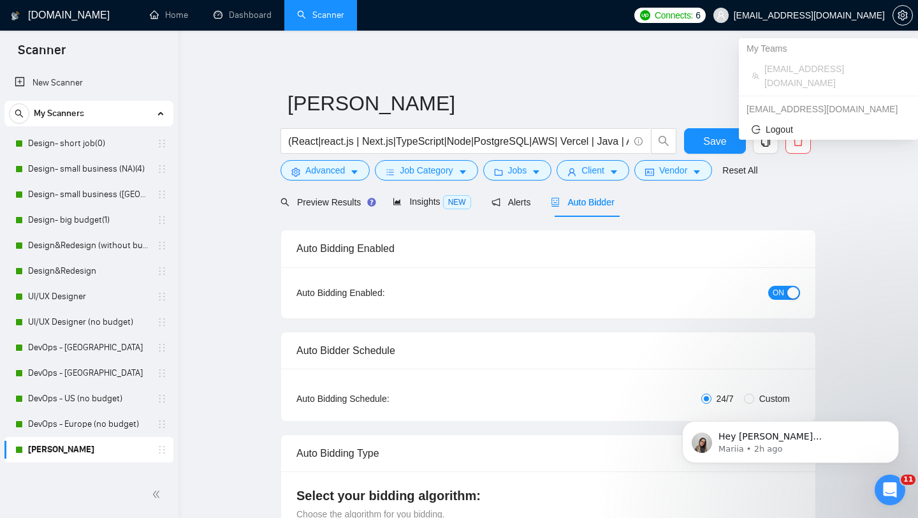
drag, startPoint x: 157, startPoint y: 457, endPoint x: 756, endPoint y: 3, distance: 752.3
